Goal: Information Seeking & Learning: Learn about a topic

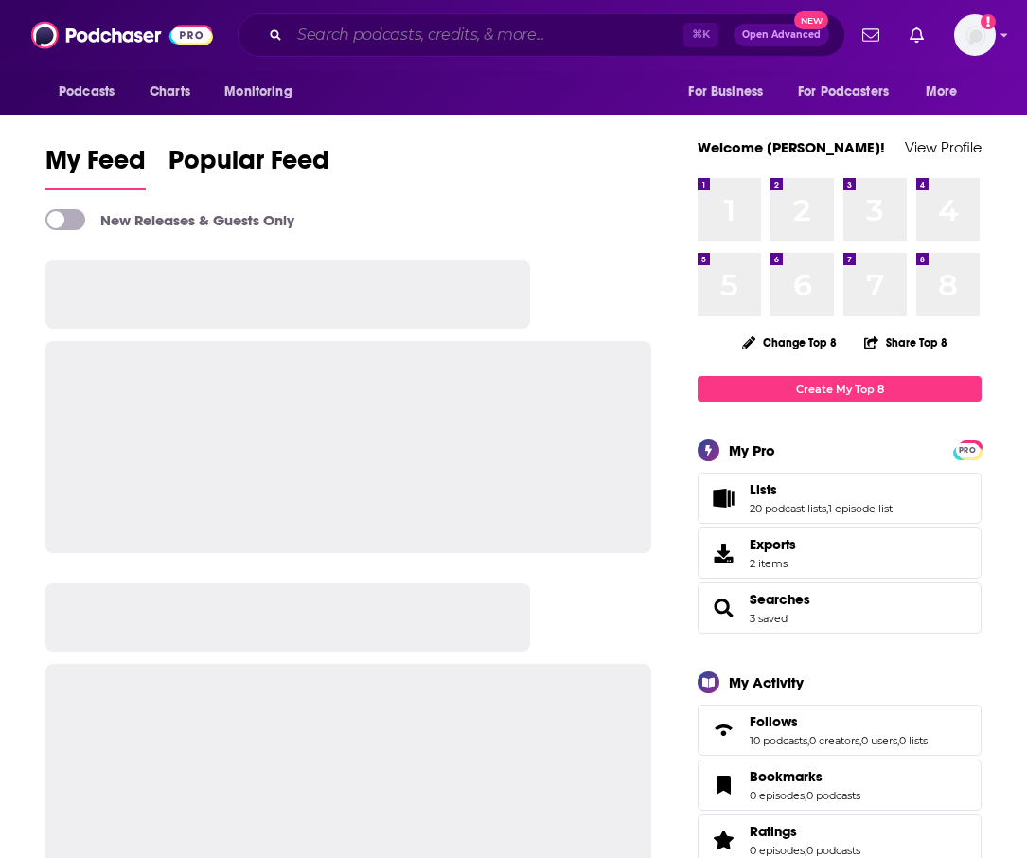
click at [373, 45] on input "Search podcasts, credits, & more..." at bounding box center [487, 35] width 394 height 30
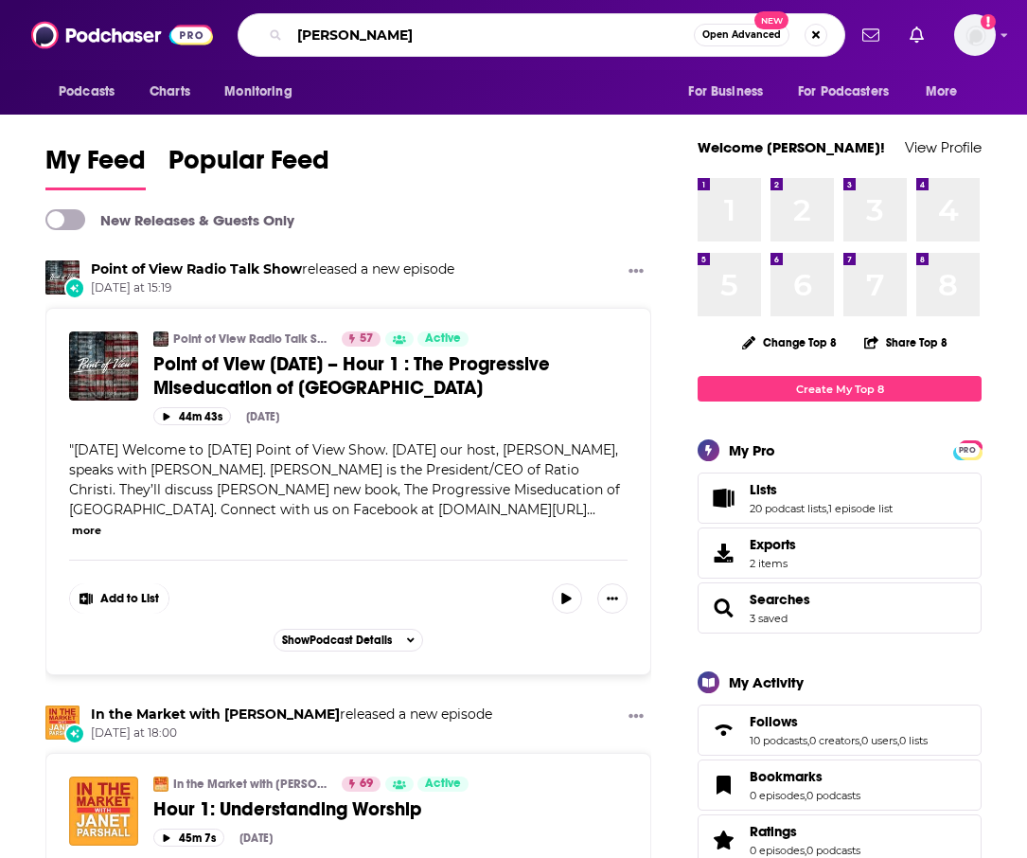
type input "[PERSON_NAME]"
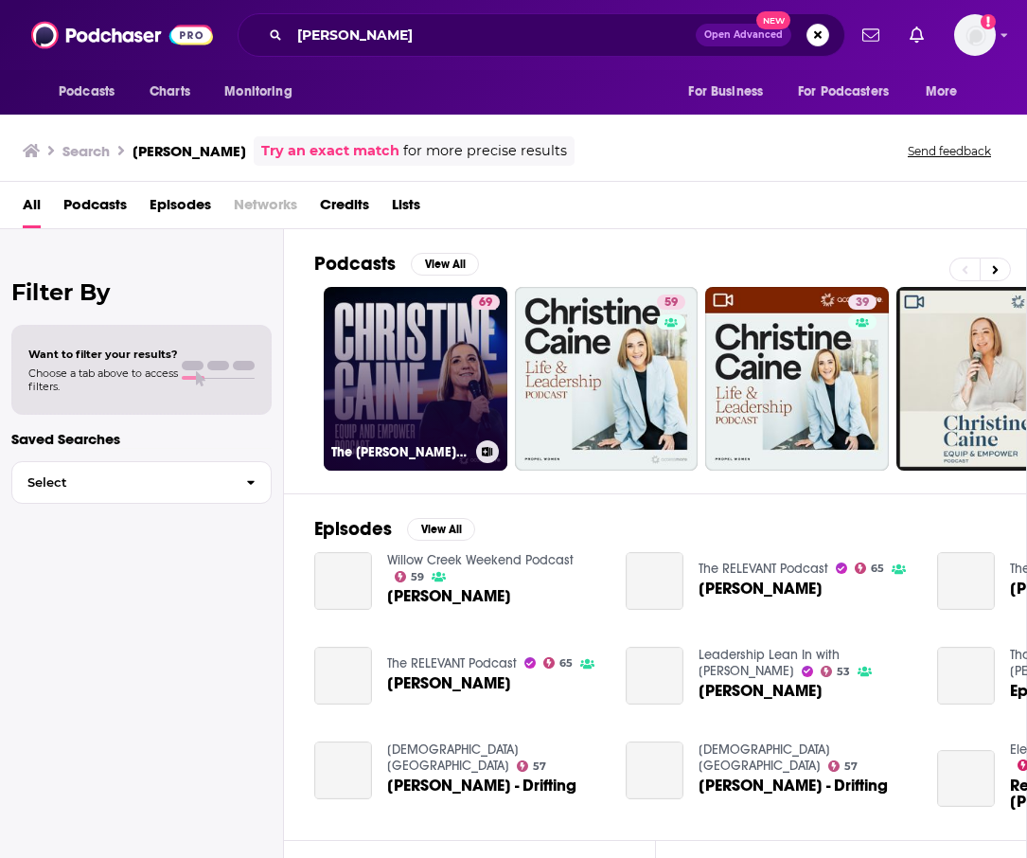
click at [358, 367] on link "69 The [PERSON_NAME] Equip & Empower Podcast" at bounding box center [416, 379] width 184 height 184
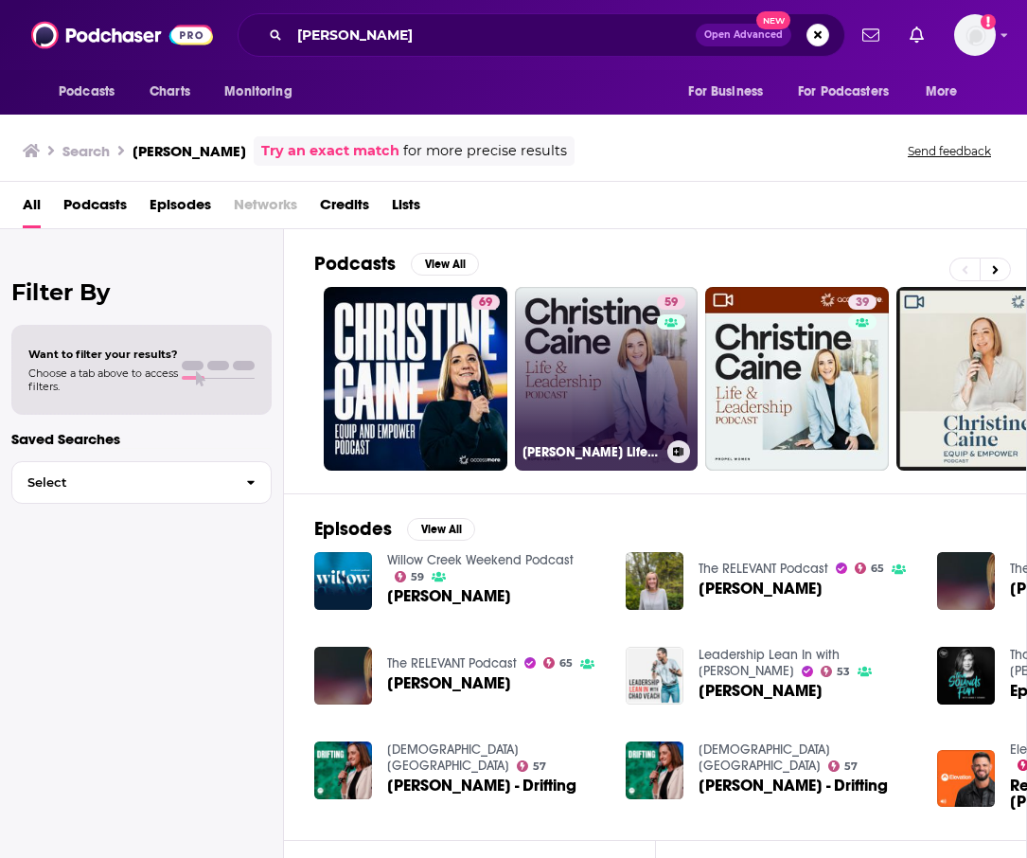
click at [644, 387] on link "59 [PERSON_NAME] Life & Leadership Podcast with Propel Women" at bounding box center [607, 379] width 184 height 184
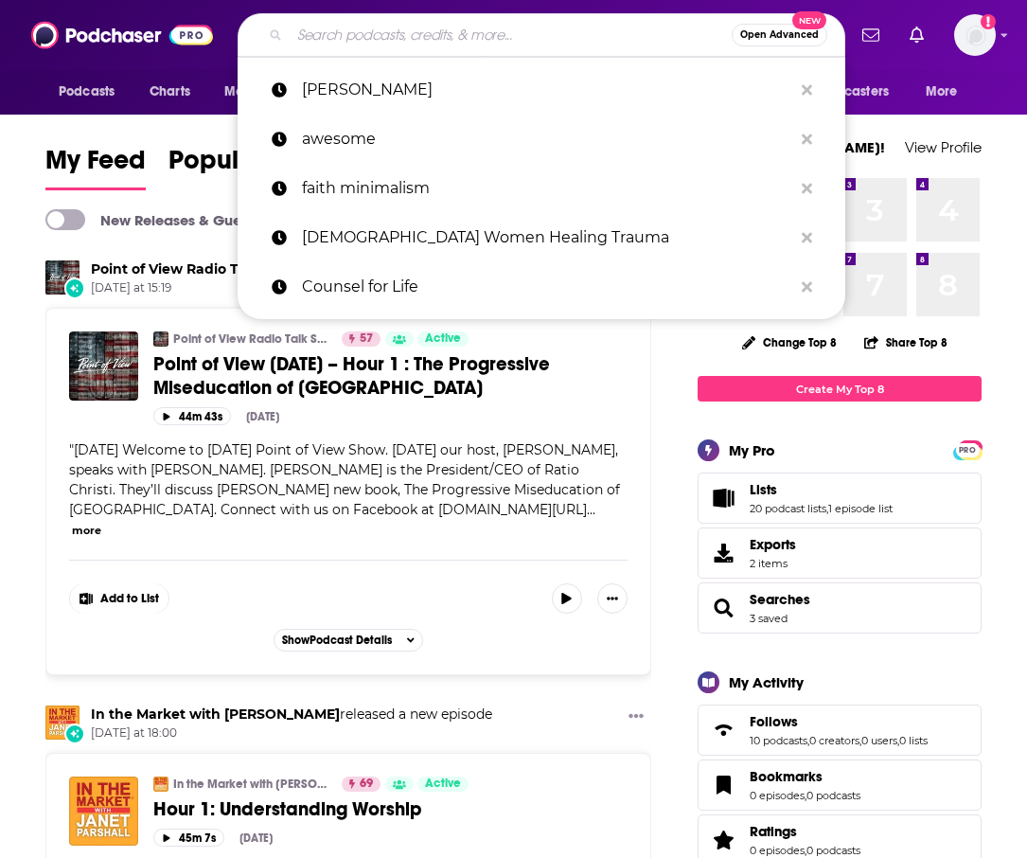
click at [305, 38] on input "Search podcasts, credits, & more..." at bounding box center [511, 35] width 442 height 30
type input "c"
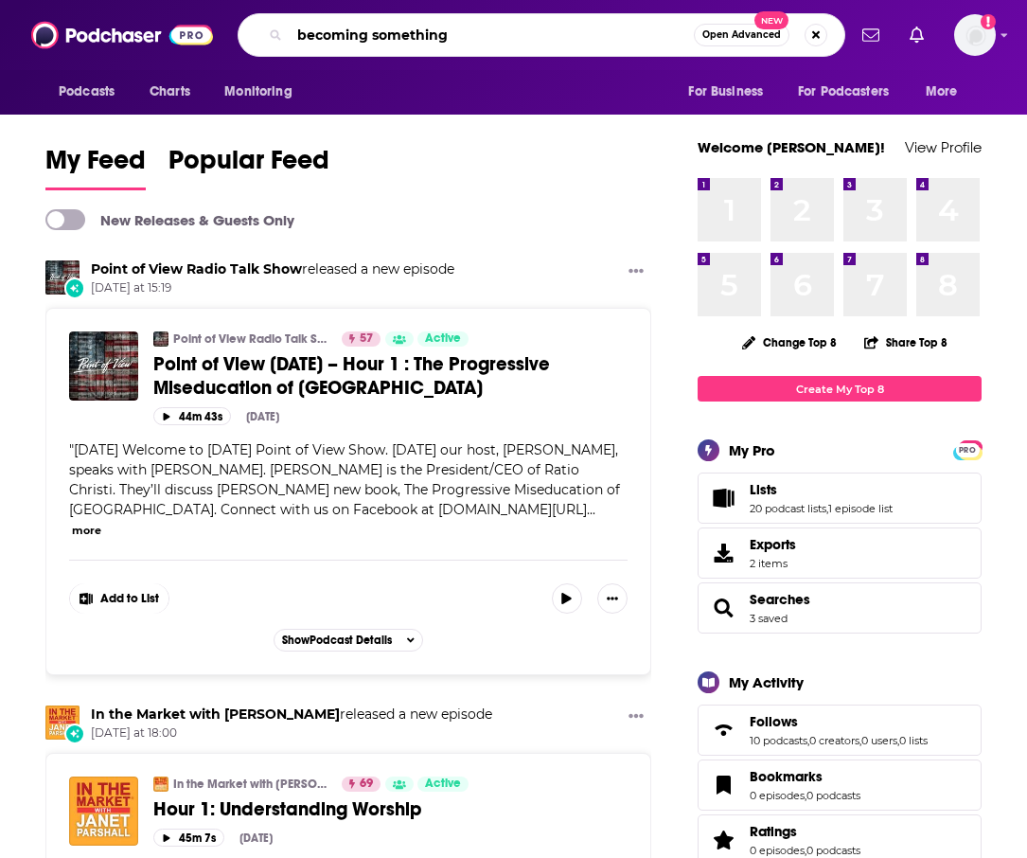
type input "becoming something"
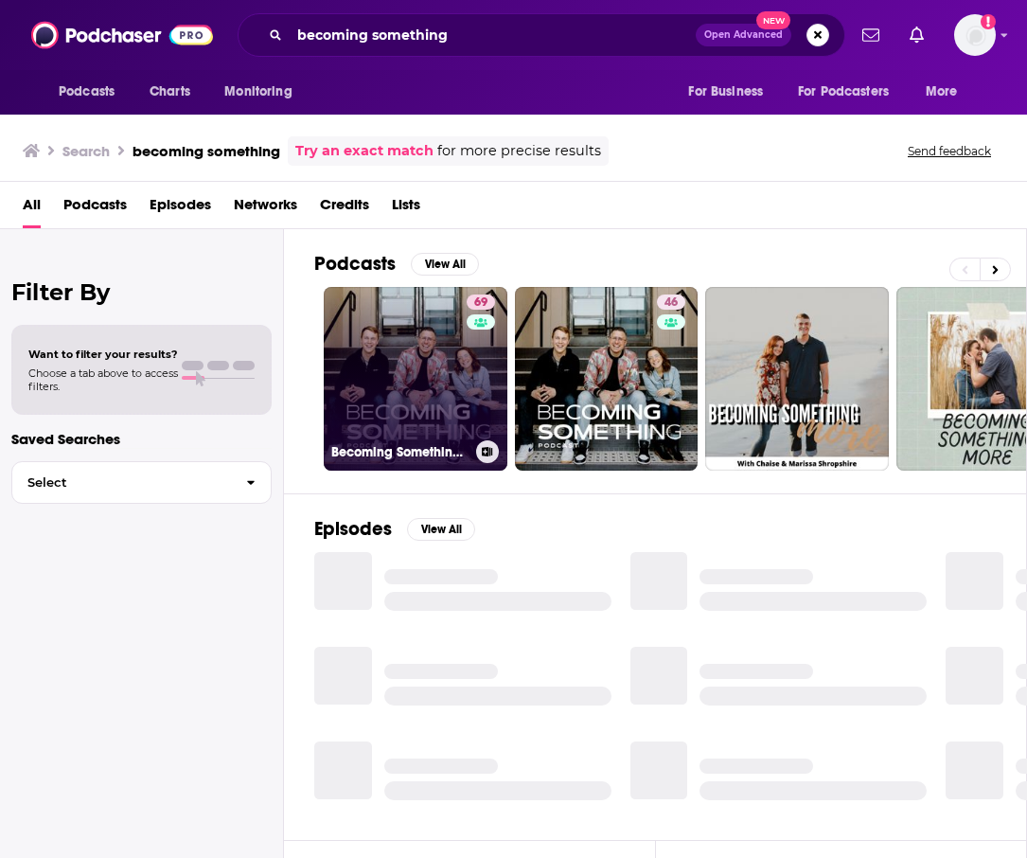
click at [477, 288] on link "69 Becoming Something with Jonathan Pokluda" at bounding box center [416, 379] width 184 height 184
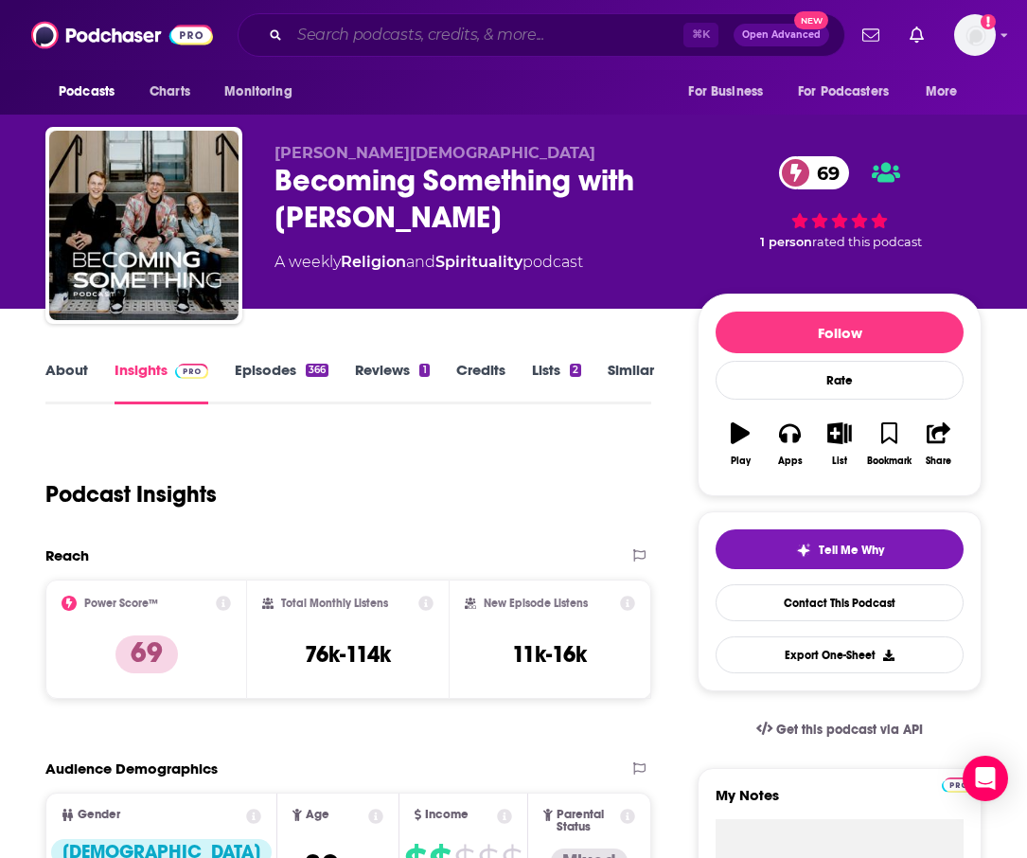
click at [386, 34] on input "Search podcasts, credits, & more..." at bounding box center [487, 35] width 394 height 30
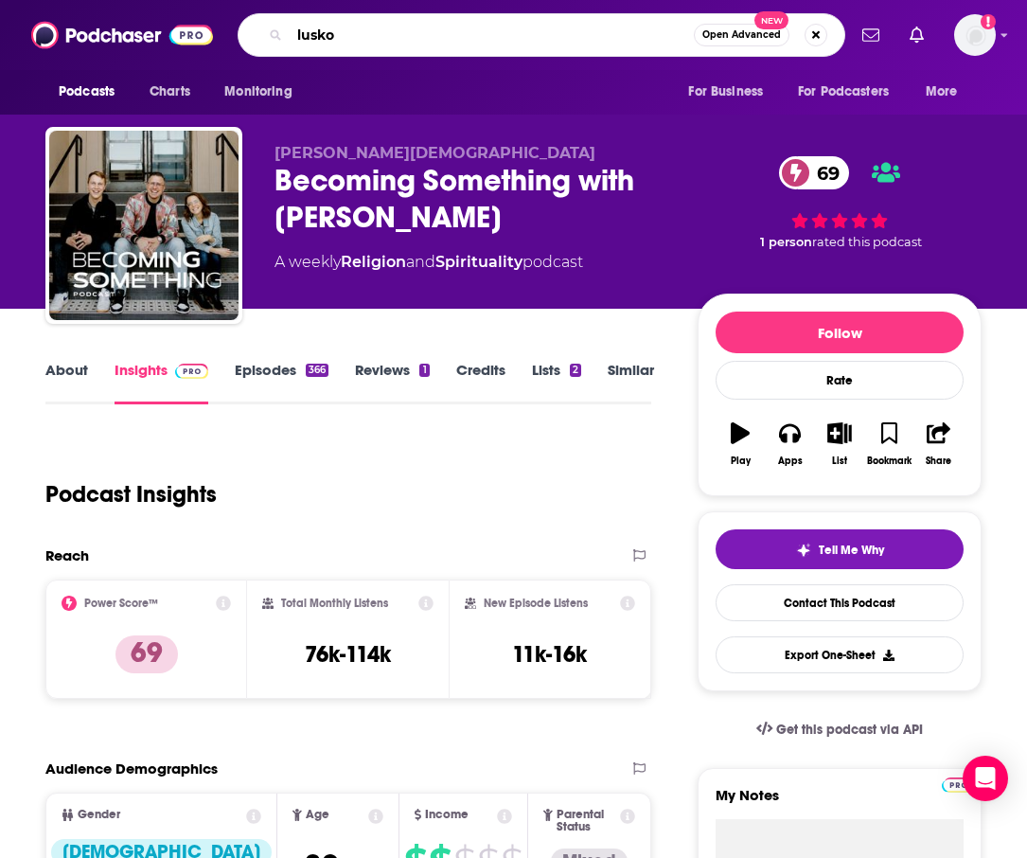
type input "luskos"
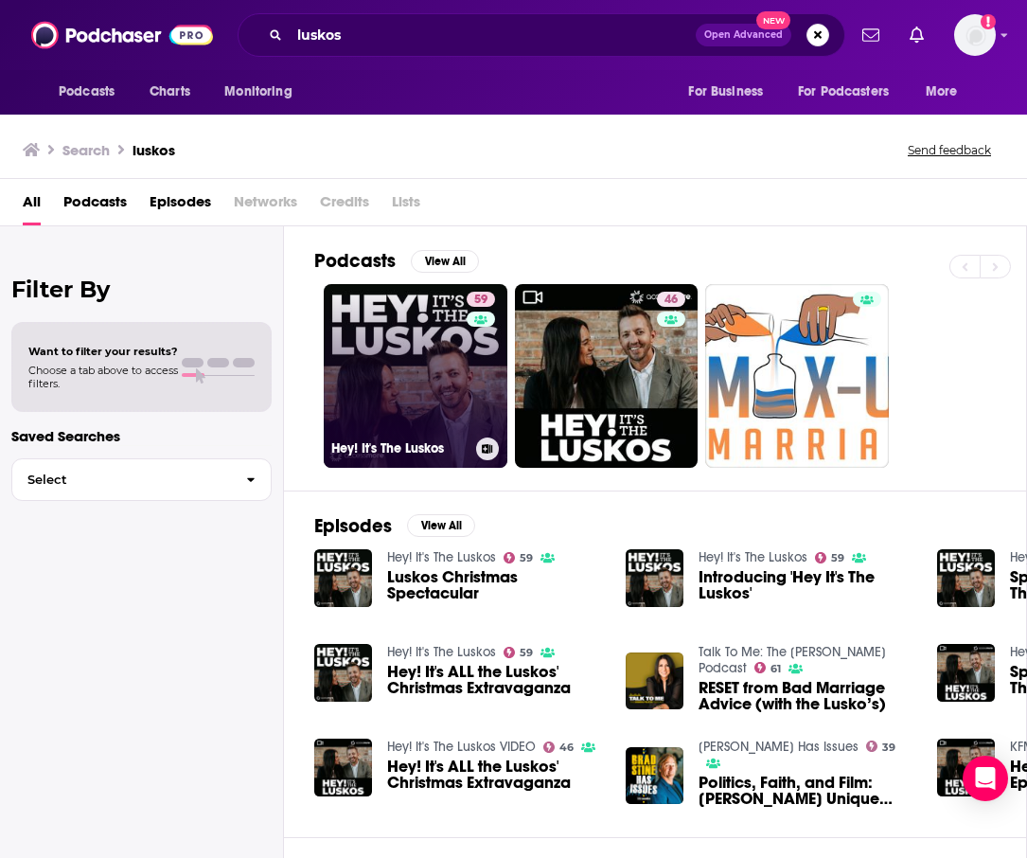
click at [416, 312] on link "59 Hey! It's The Luskos" at bounding box center [416, 376] width 184 height 184
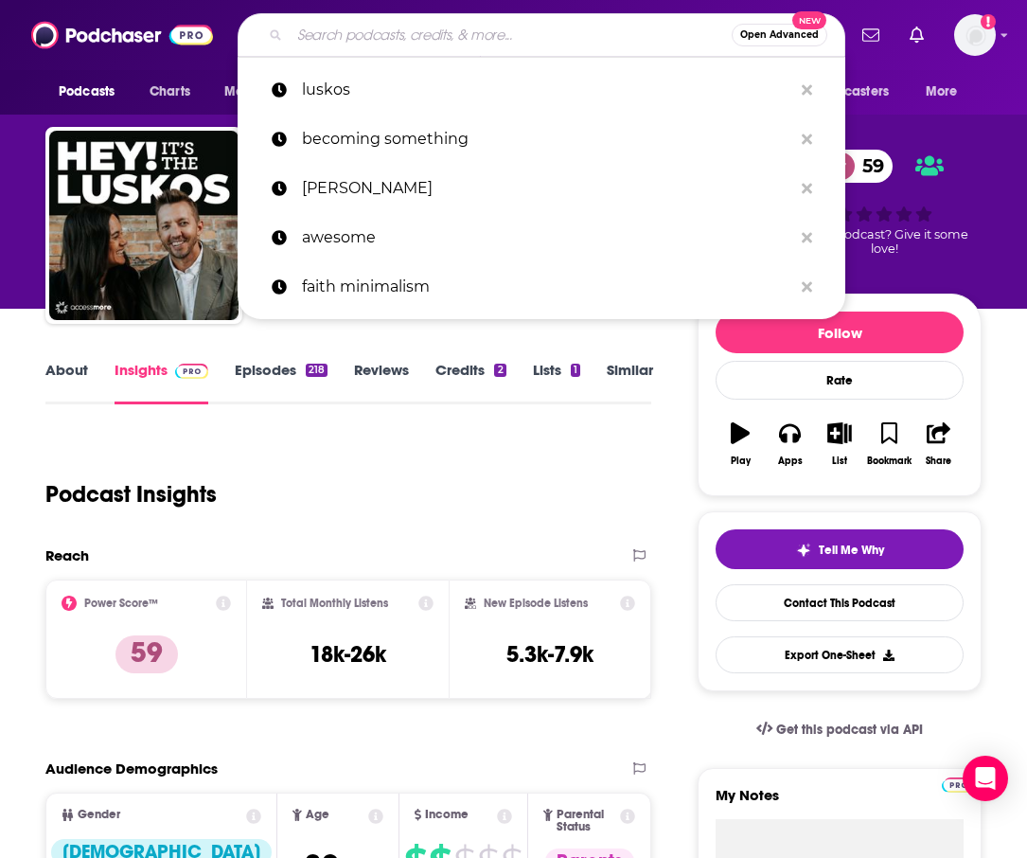
click at [376, 27] on input "Search podcasts, credits, & more..." at bounding box center [511, 35] width 442 height 30
paste input "• Dear Future Husband"
type input "• Dear Future Husband"
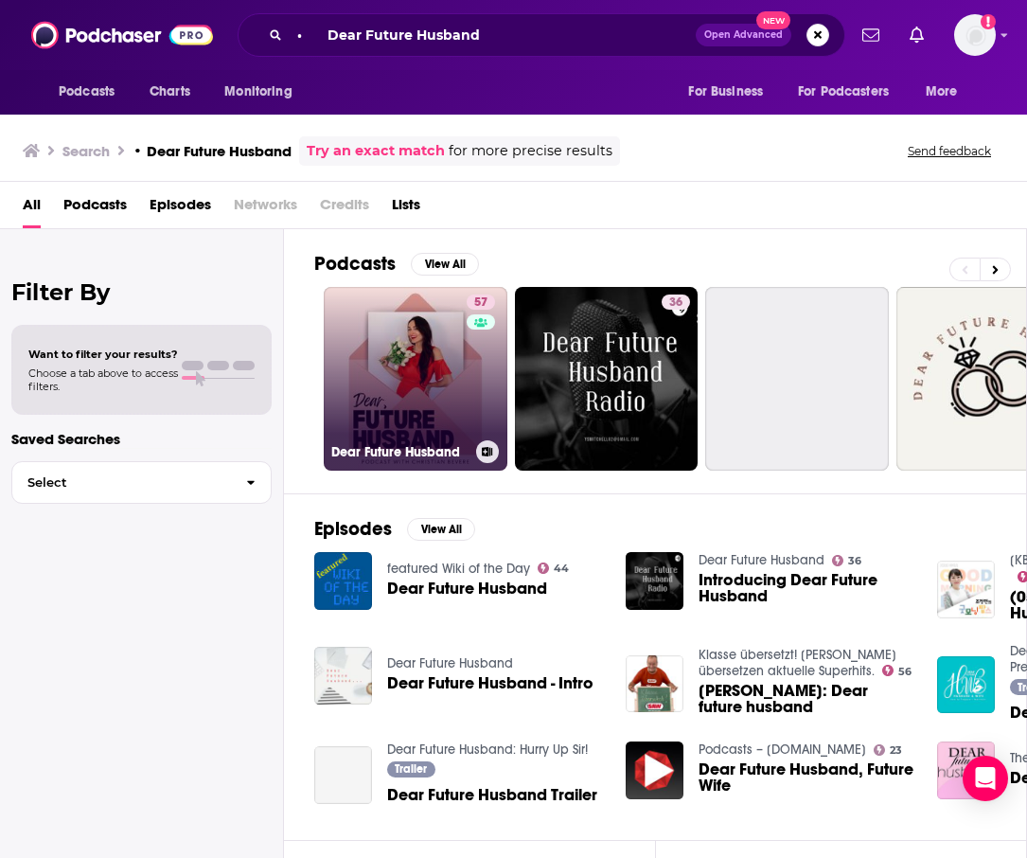
click at [454, 334] on link "57 Dear Future Husband" at bounding box center [416, 379] width 184 height 184
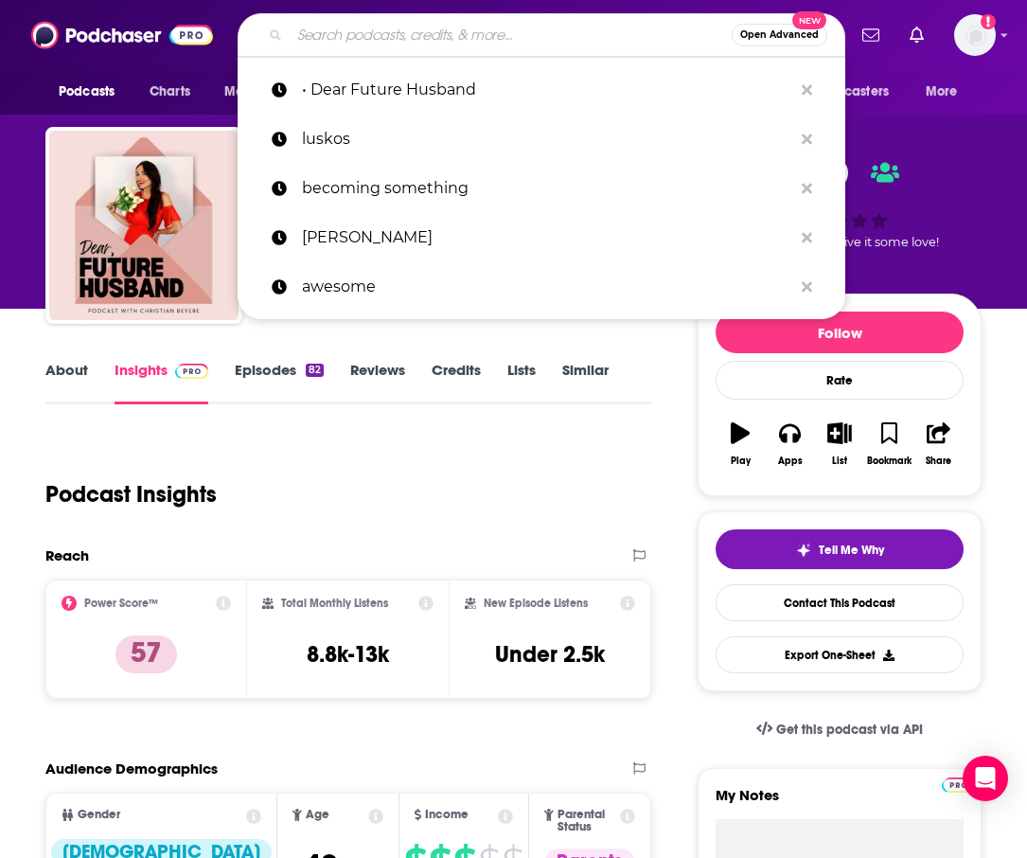
click at [451, 27] on input "Search podcasts, credits, & more..." at bounding box center [511, 35] width 442 height 30
paste input "• Nicole Crank Show"
type input "• Nicole Crank Show"
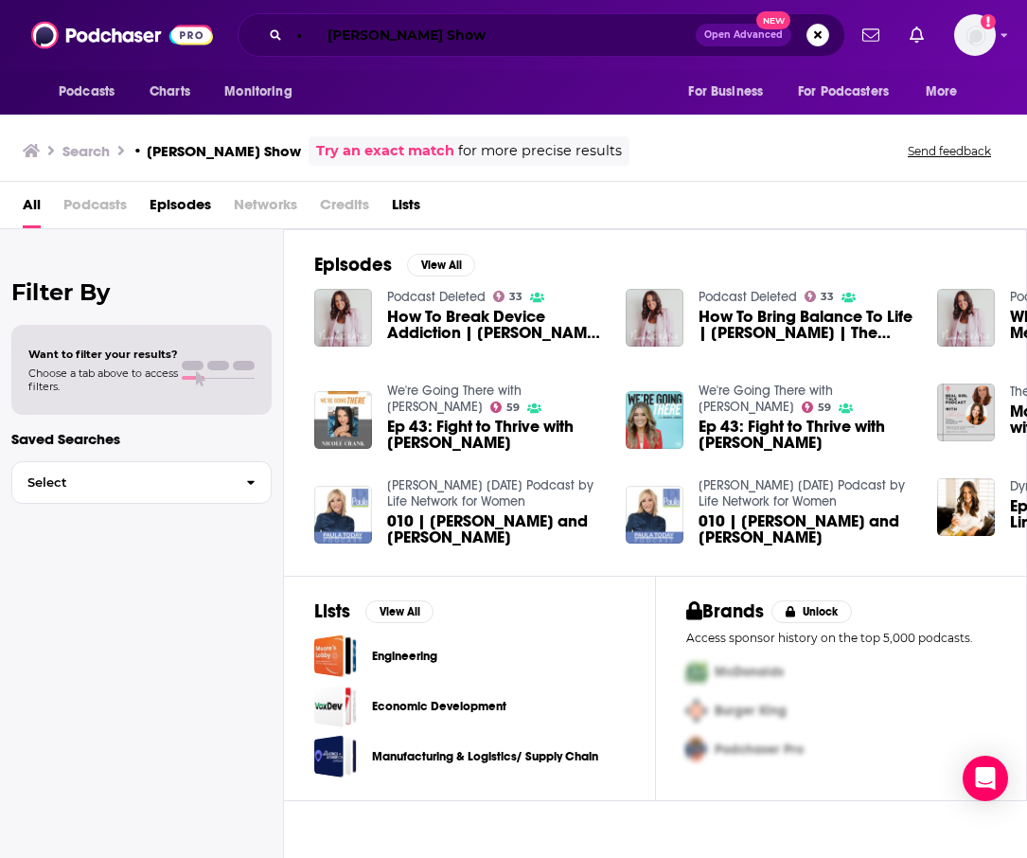
click at [412, 29] on input "• Nicole Crank Show" at bounding box center [493, 35] width 406 height 30
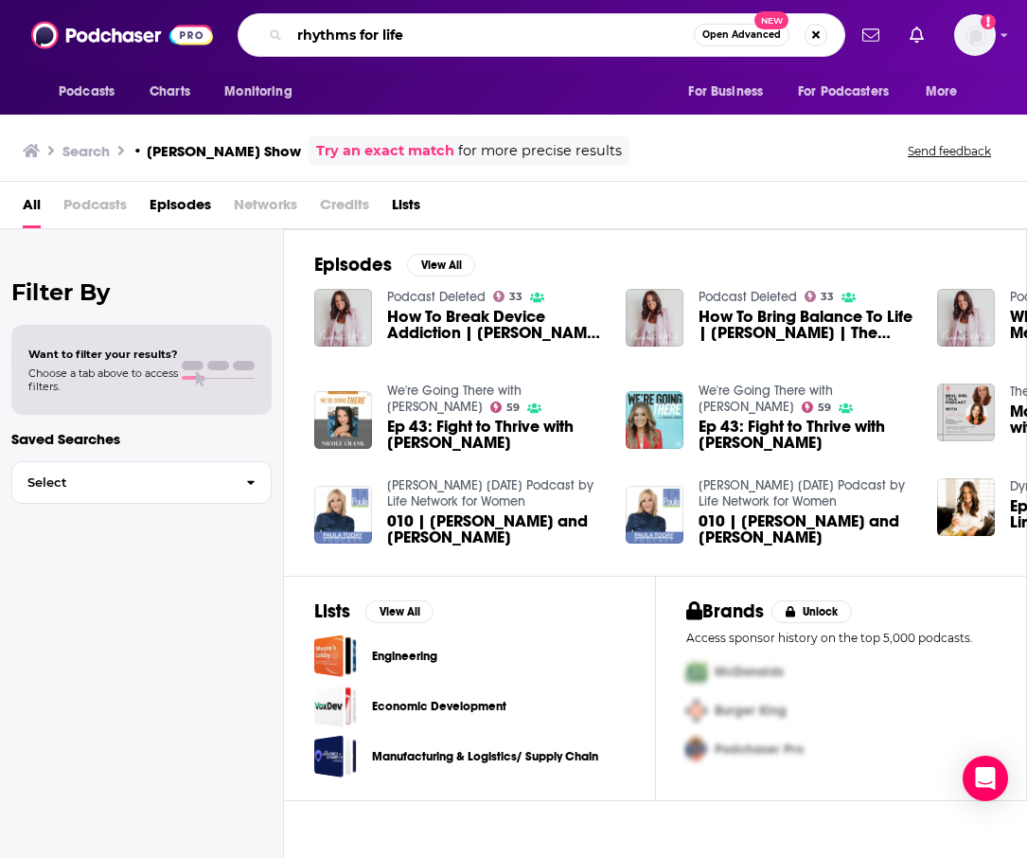
type input "rhythms for life"
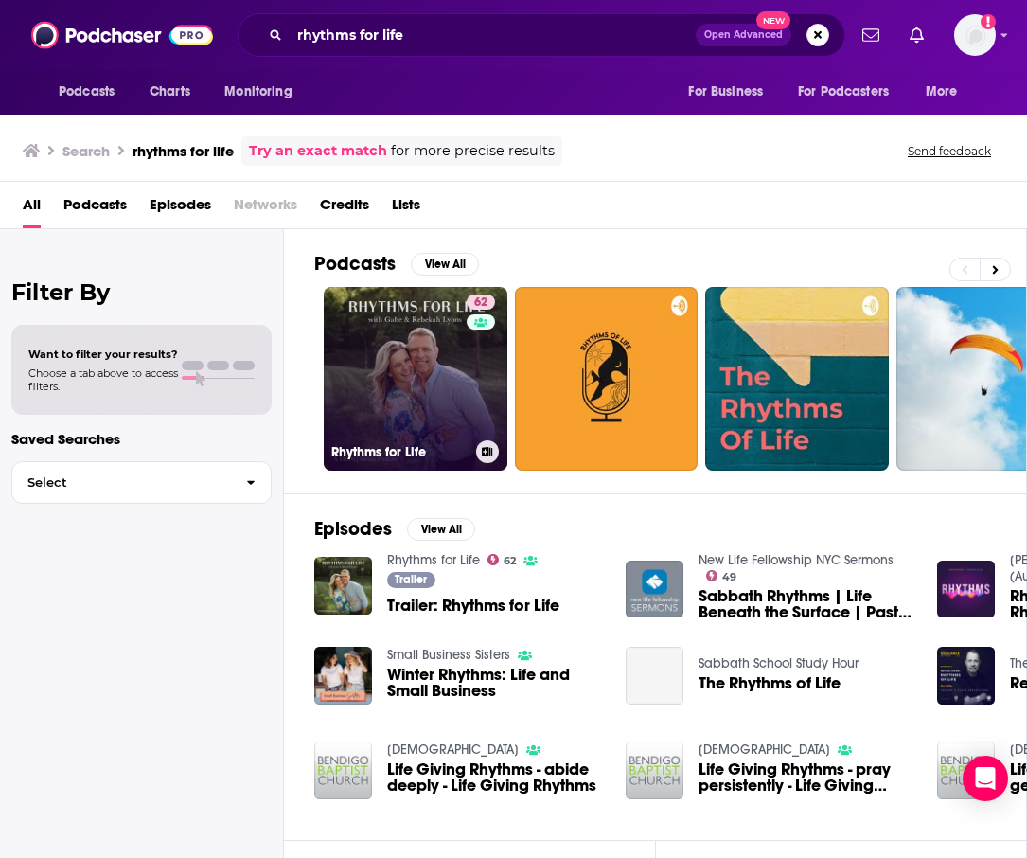
click at [451, 367] on link "62 Rhythms for Life" at bounding box center [416, 379] width 184 height 184
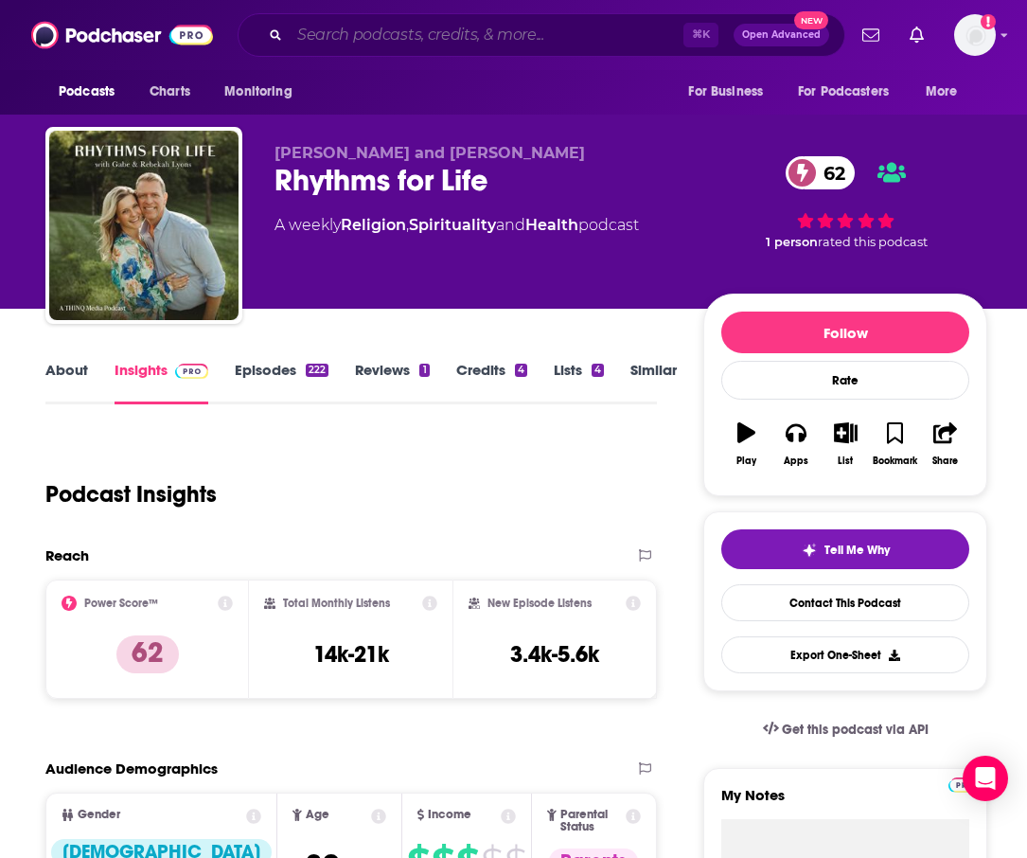
click at [435, 38] on input "Search podcasts, credits, & more..." at bounding box center [487, 35] width 394 height 30
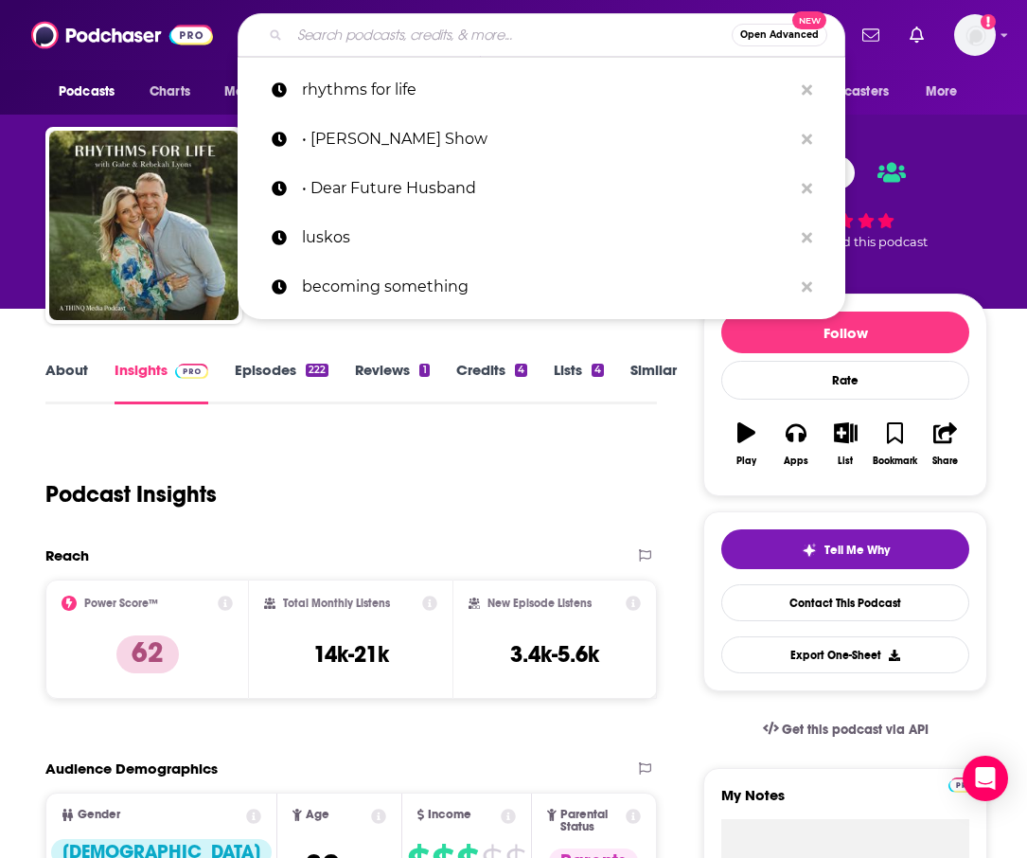
paste input "• Relevant Podcast"
type input "• Relevant Podcast"
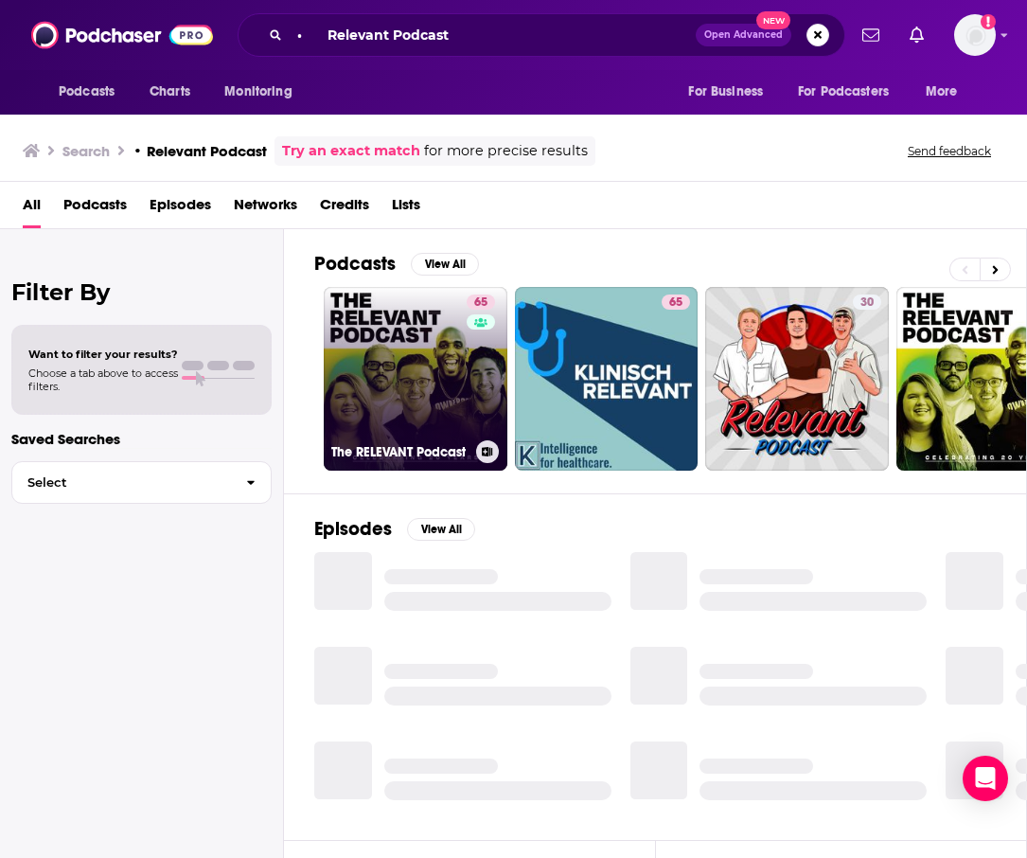
click at [420, 339] on link "65 The RELEVANT Podcast" at bounding box center [416, 379] width 184 height 184
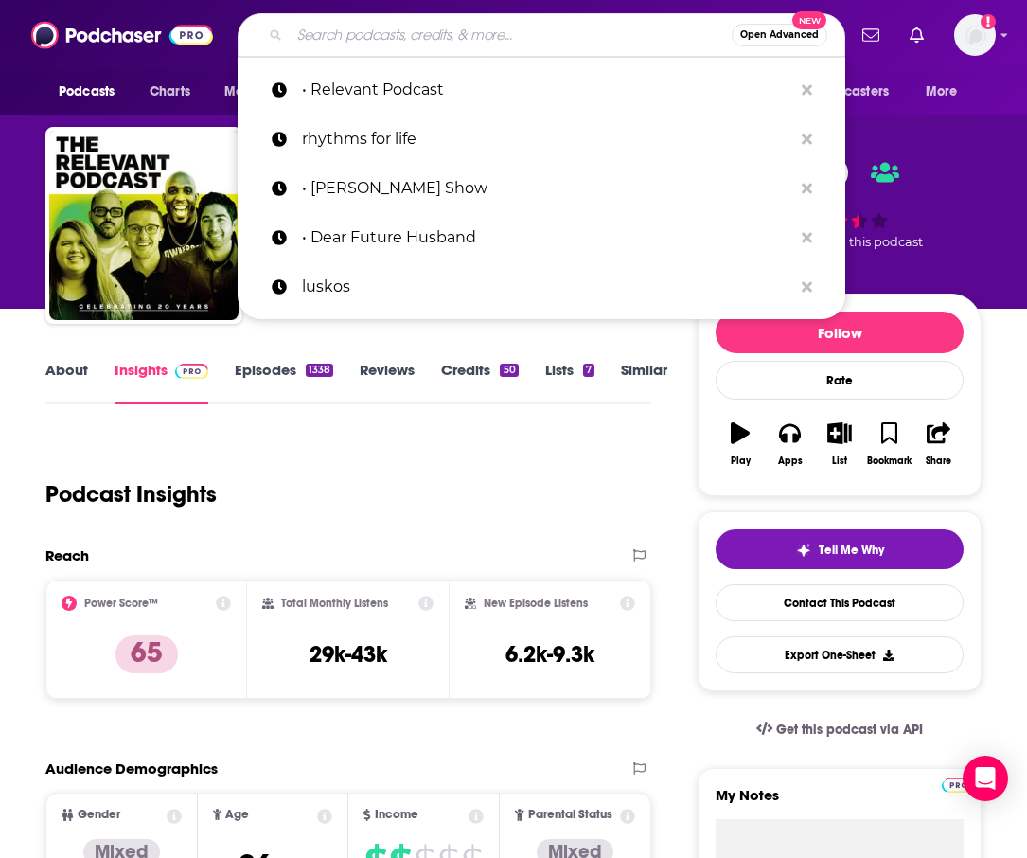
click at [467, 40] on input "Search podcasts, credits, & more..." at bounding box center [511, 35] width 442 height 30
paste input "• Raising Boys and Girls"
type input "• Raising Boys and Girls"
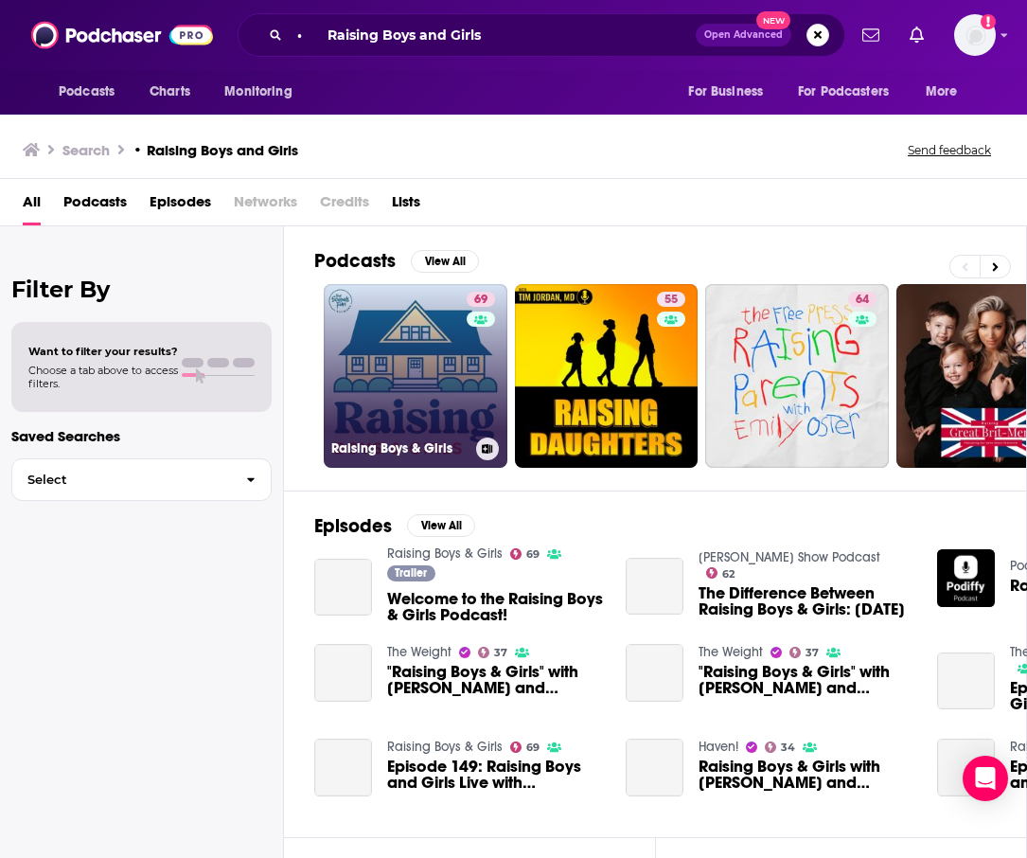
click at [436, 334] on link "69 Raising Boys & Girls" at bounding box center [416, 376] width 184 height 184
